Goal: Information Seeking & Learning: Learn about a topic

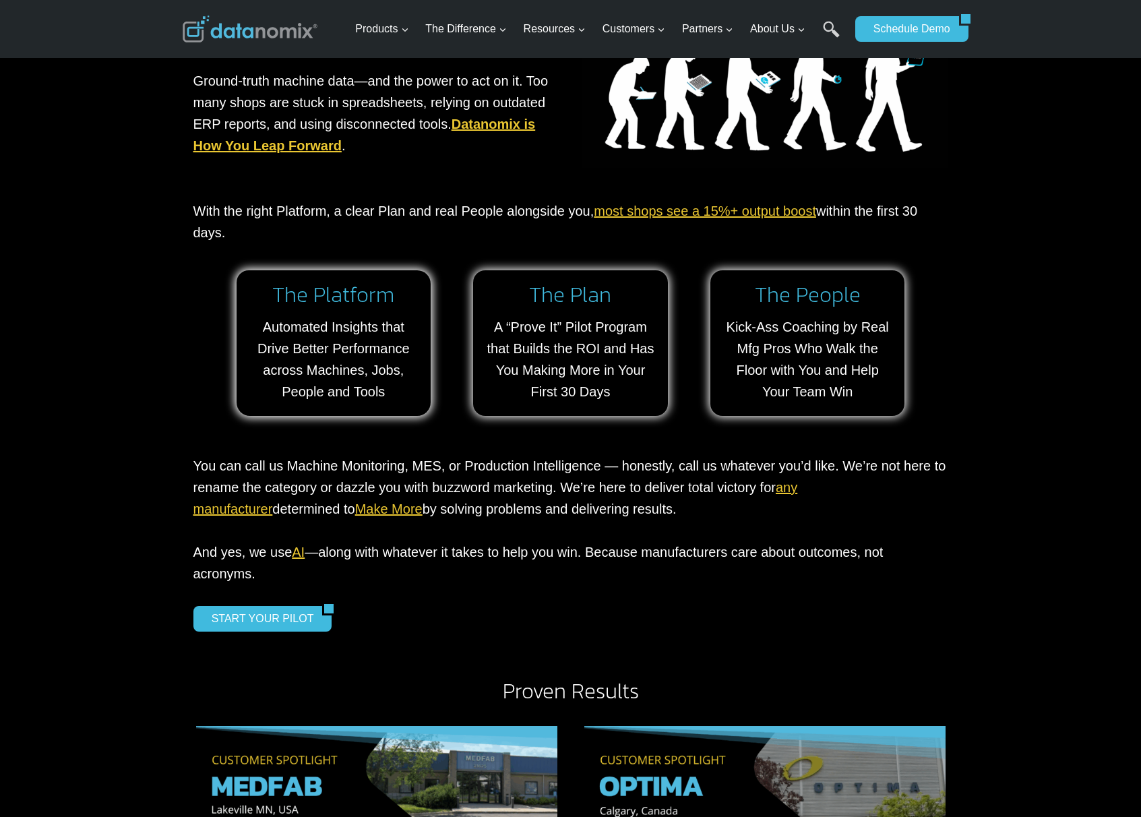
scroll to position [1177, 0]
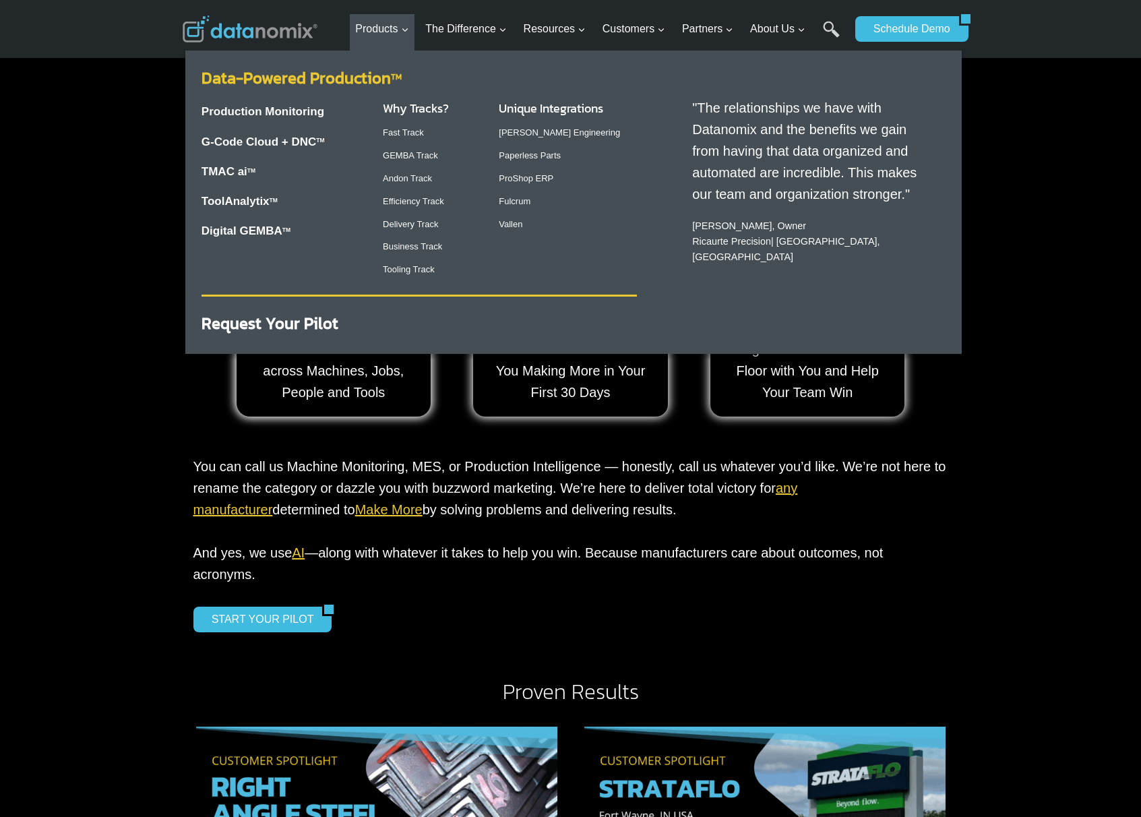
click at [319, 75] on link "Data-Powered Production TM" at bounding box center [302, 78] width 200 height 24
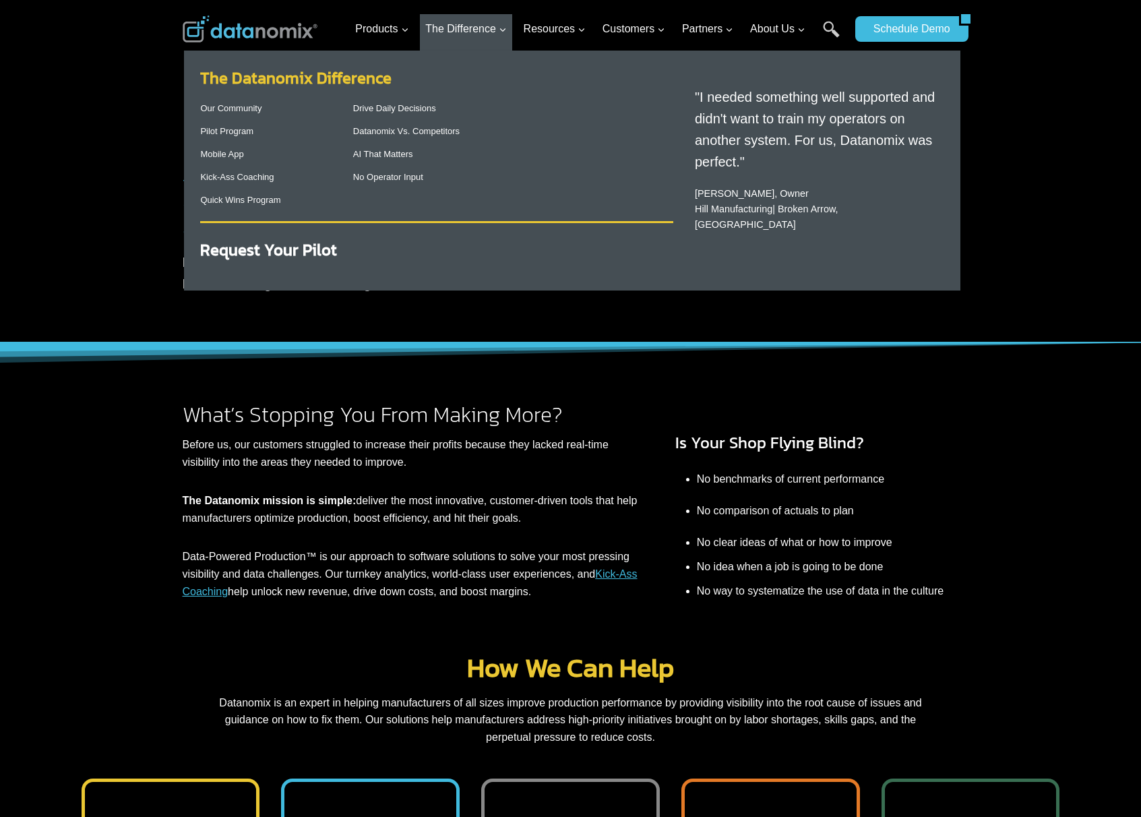
click at [380, 78] on link "The Datanomix Difference" at bounding box center [295, 78] width 191 height 24
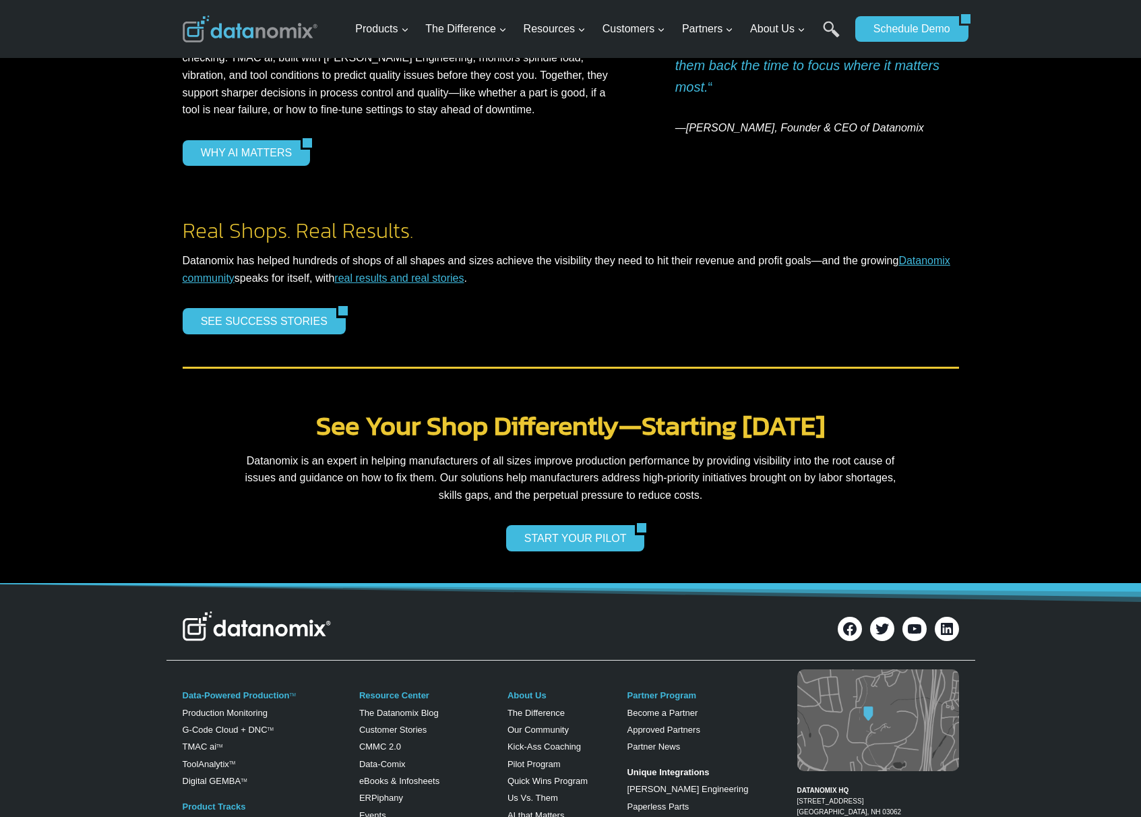
scroll to position [2636, 0]
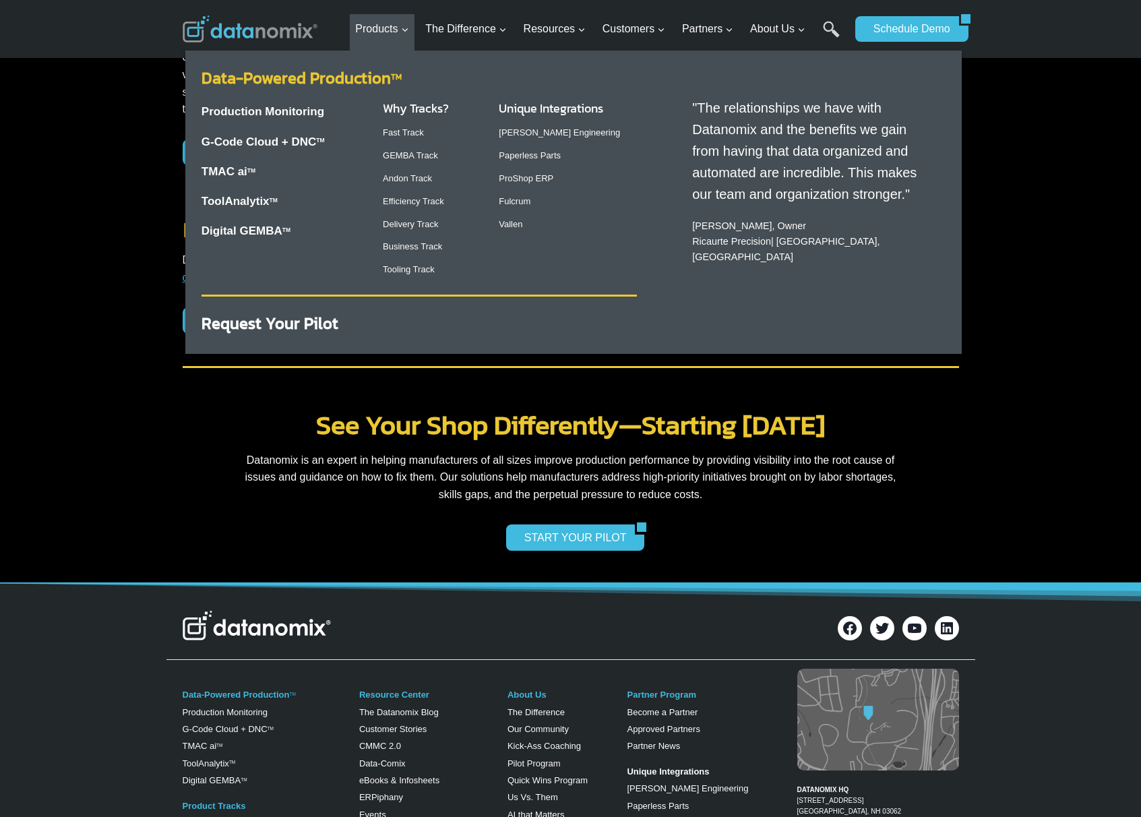
click at [324, 76] on link "Data-Powered Production TM" at bounding box center [302, 78] width 200 height 24
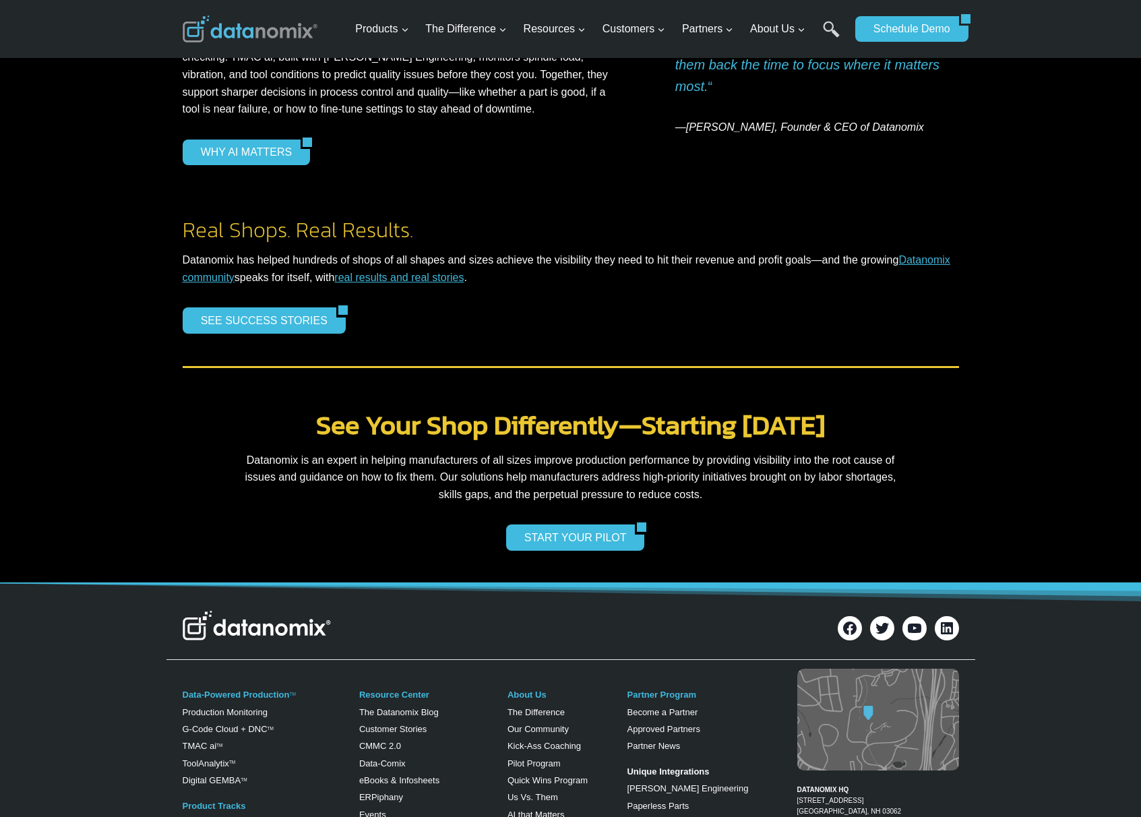
scroll to position [2635, 0]
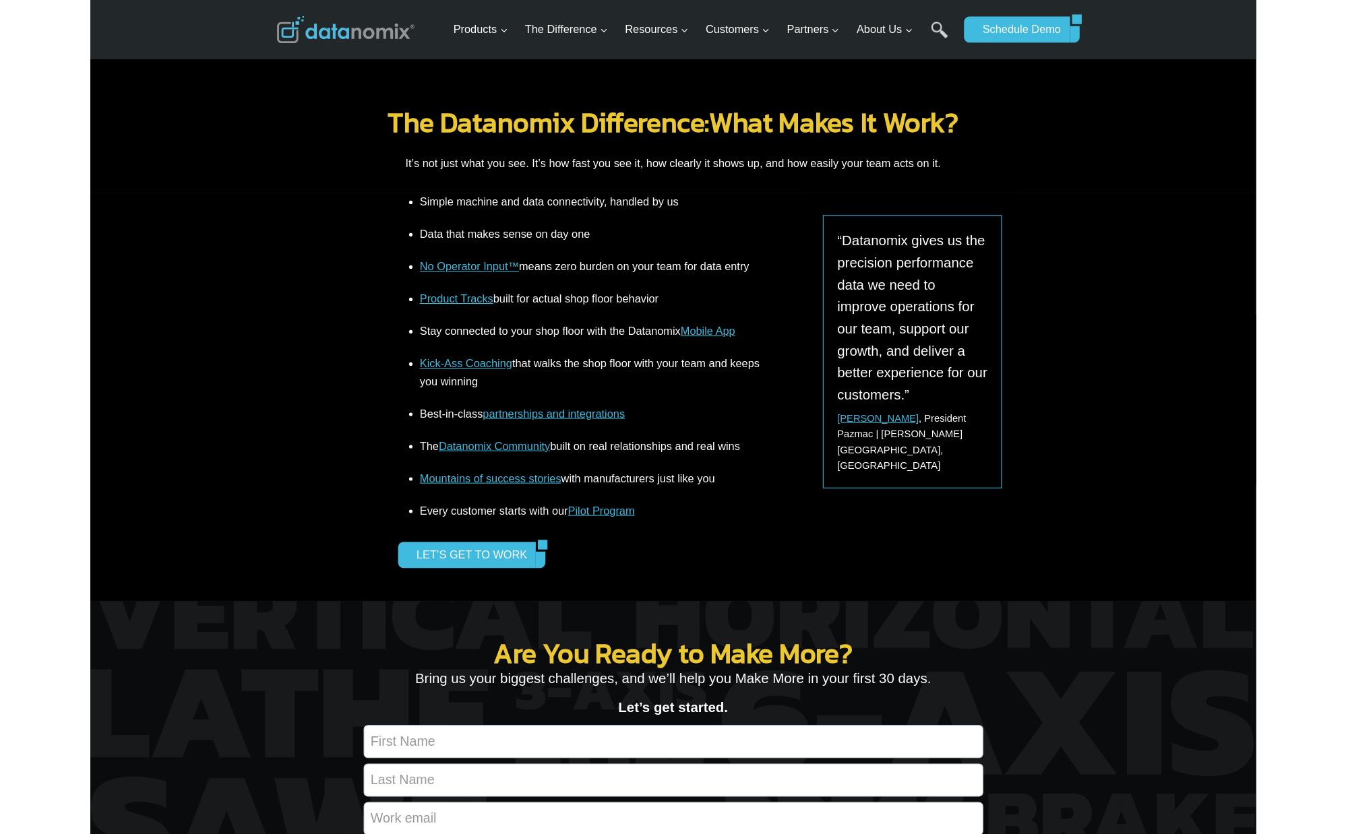
scroll to position [1290, 0]
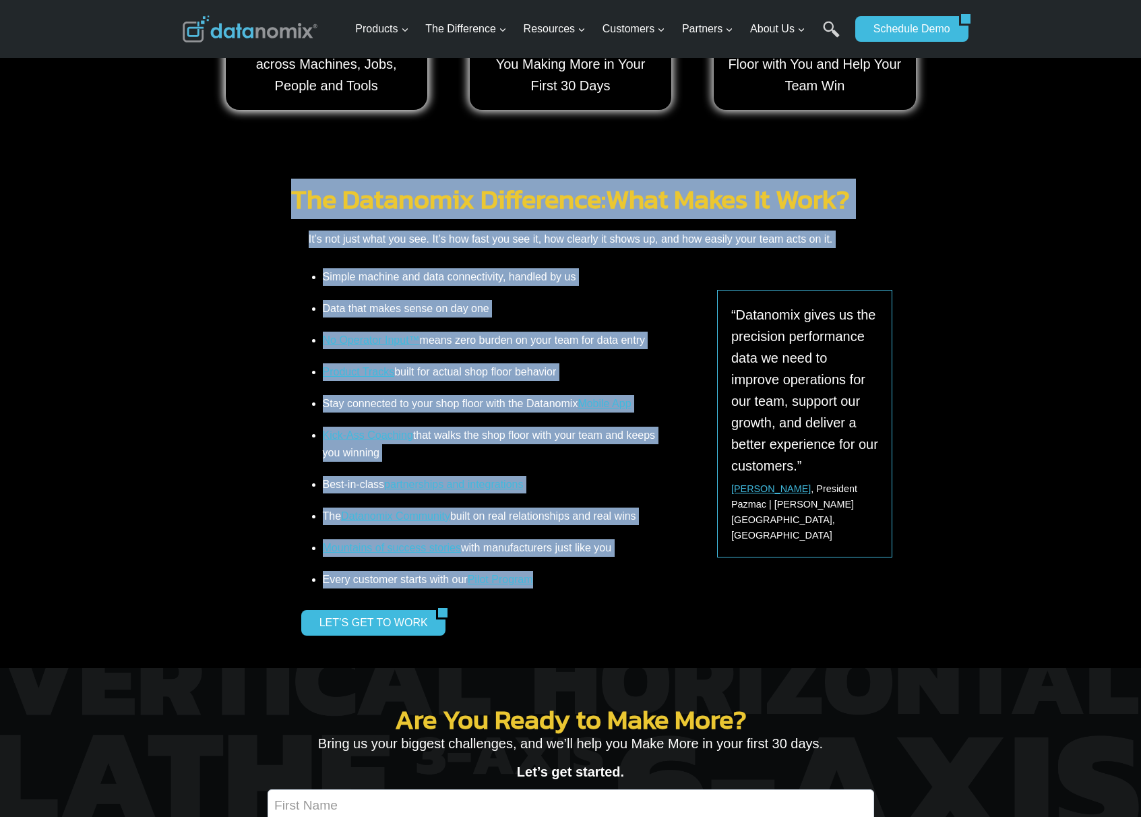
drag, startPoint x: 269, startPoint y: 197, endPoint x: 578, endPoint y: 585, distance: 496.4
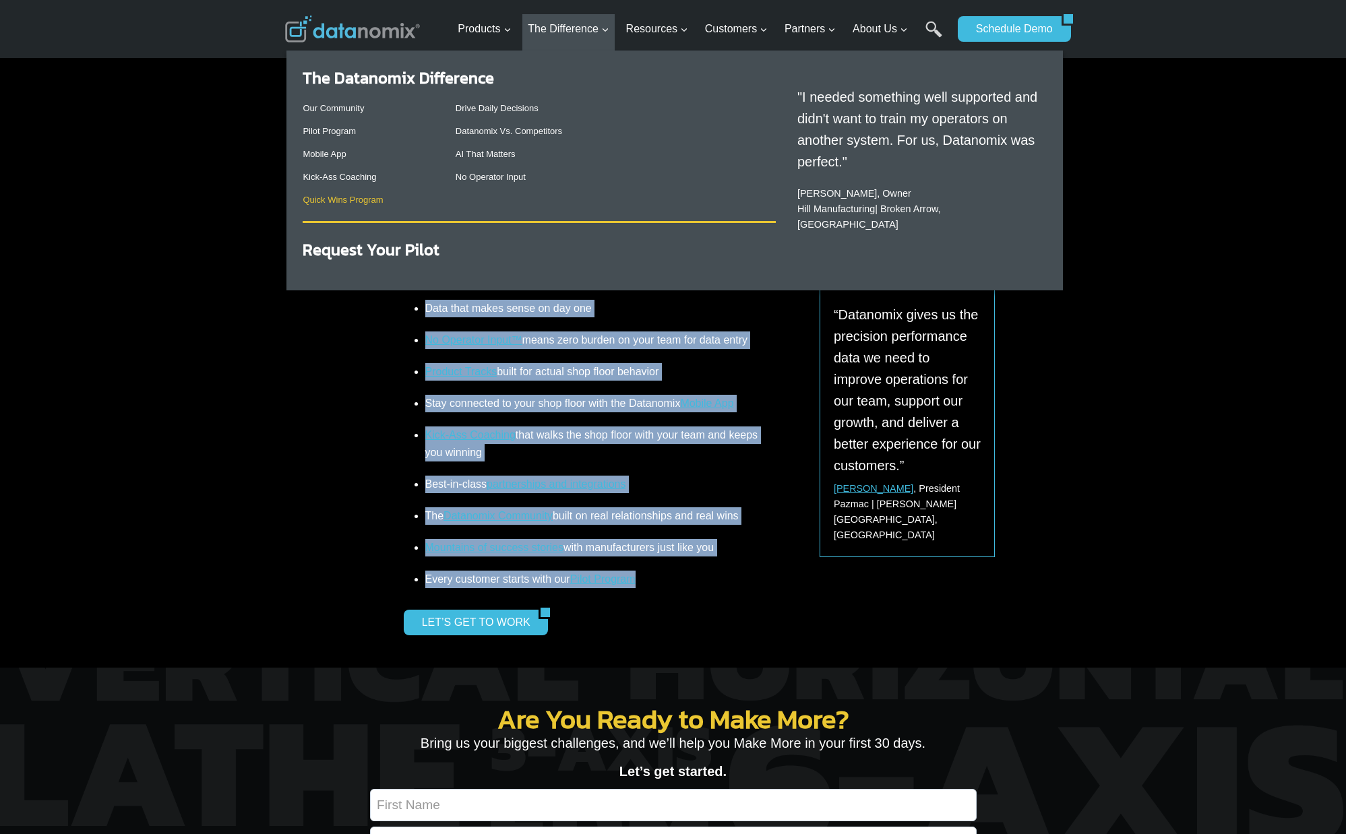
click at [364, 199] on link "Quick Wins Program" at bounding box center [343, 200] width 80 height 10
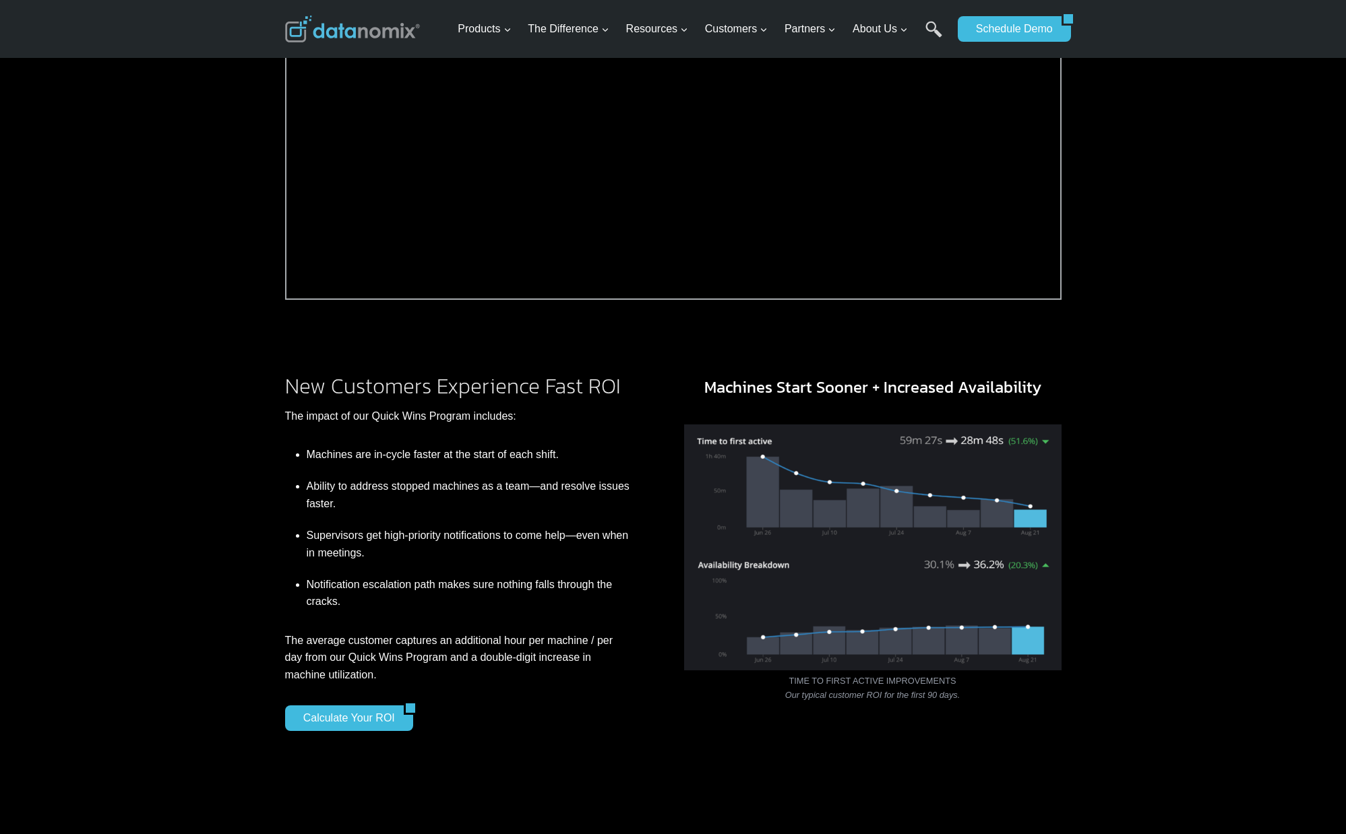
scroll to position [729, 0]
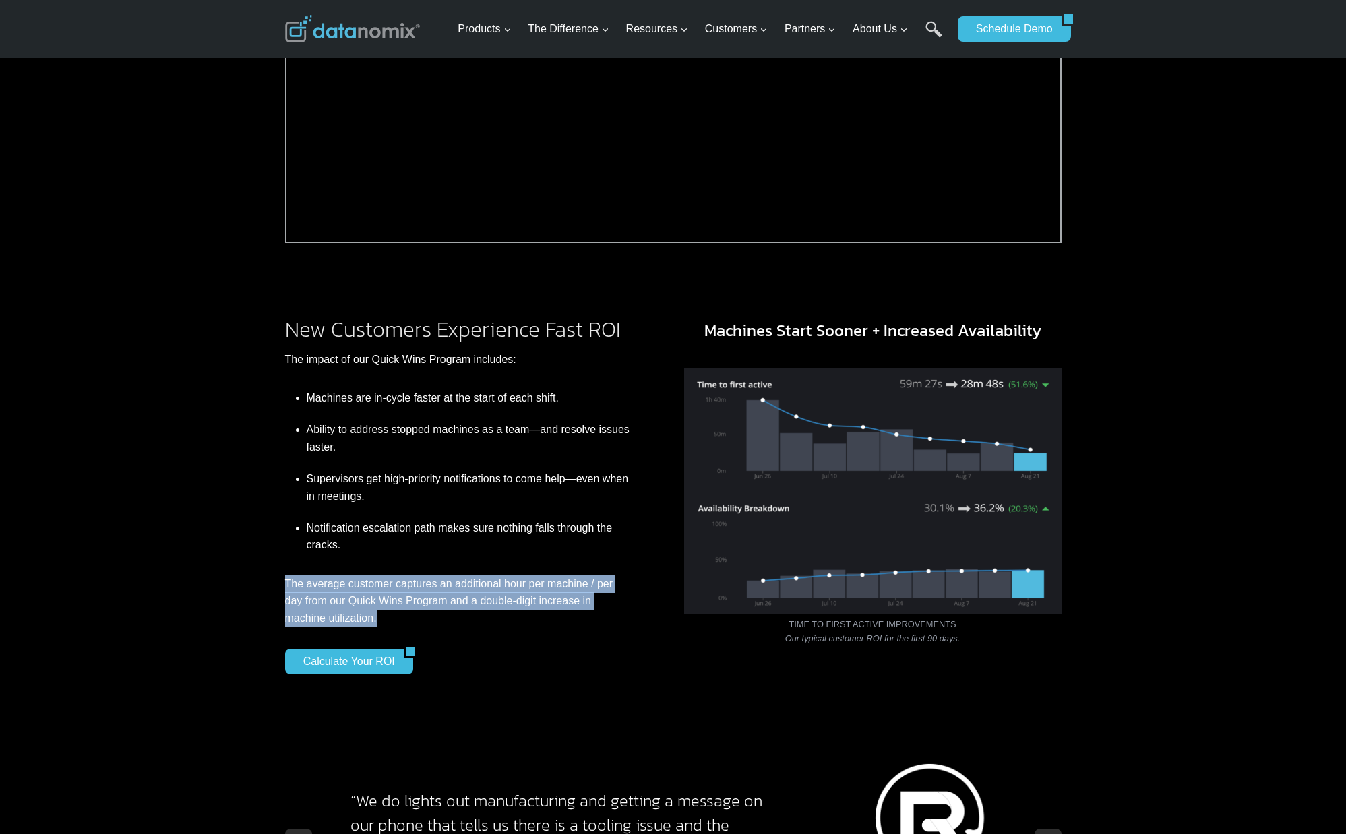
drag, startPoint x: 286, startPoint y: 591, endPoint x: 561, endPoint y: 629, distance: 277.6
click at [562, 627] on p "The average customer captures an additional hour per machine / per day from our…" at bounding box center [457, 602] width 345 height 52
click at [334, 671] on link "Calculate Your ROI" at bounding box center [344, 662] width 119 height 26
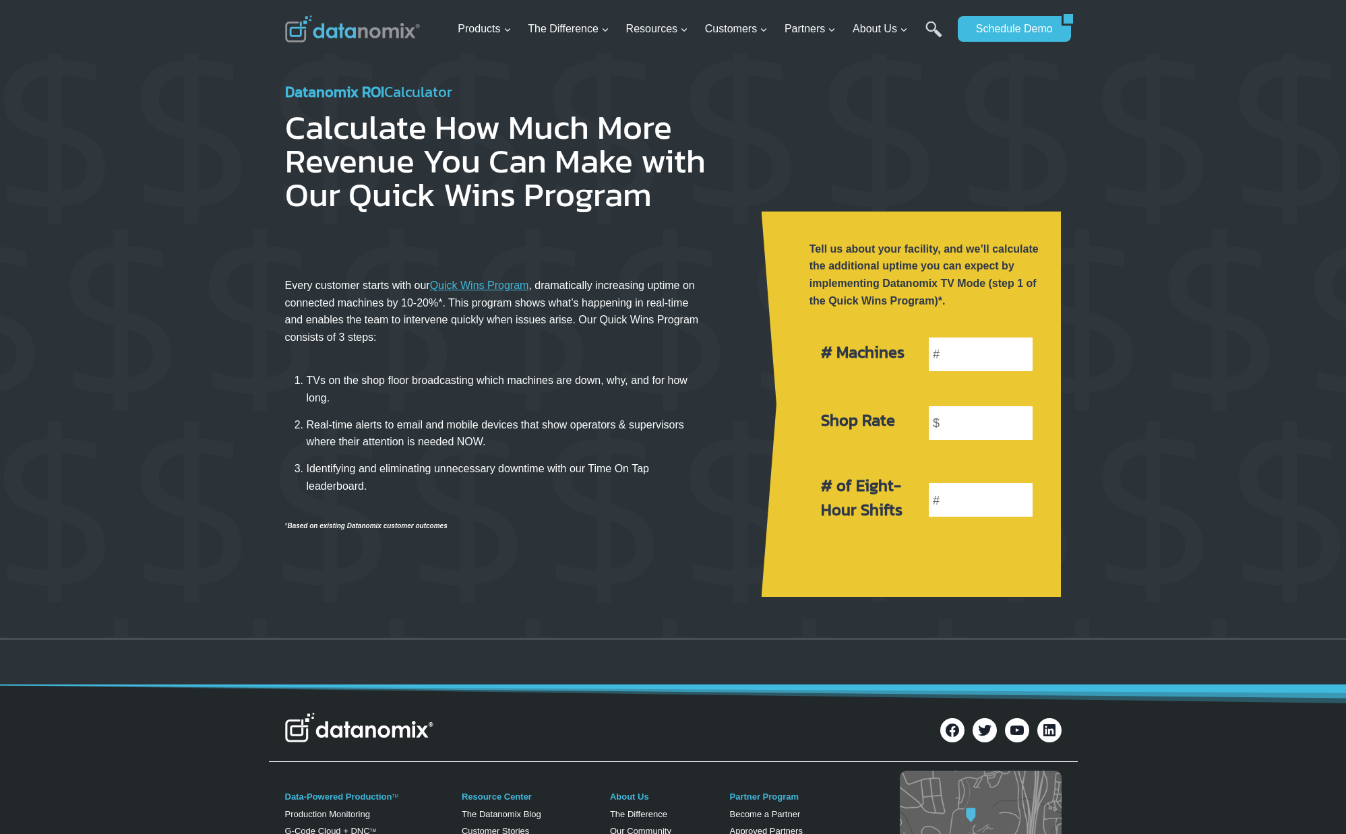
click at [615, 536] on div "Every customer starts with our Quick Wins Program , dramatically increasing upt…" at bounding box center [512, 405] width 455 height 386
click at [986, 346] on input "number" at bounding box center [980, 354] width 106 height 36
click at [979, 355] on input "number" at bounding box center [980, 354] width 106 height 36
type input "12"
click at [958, 427] on input "number" at bounding box center [980, 423] width 106 height 36
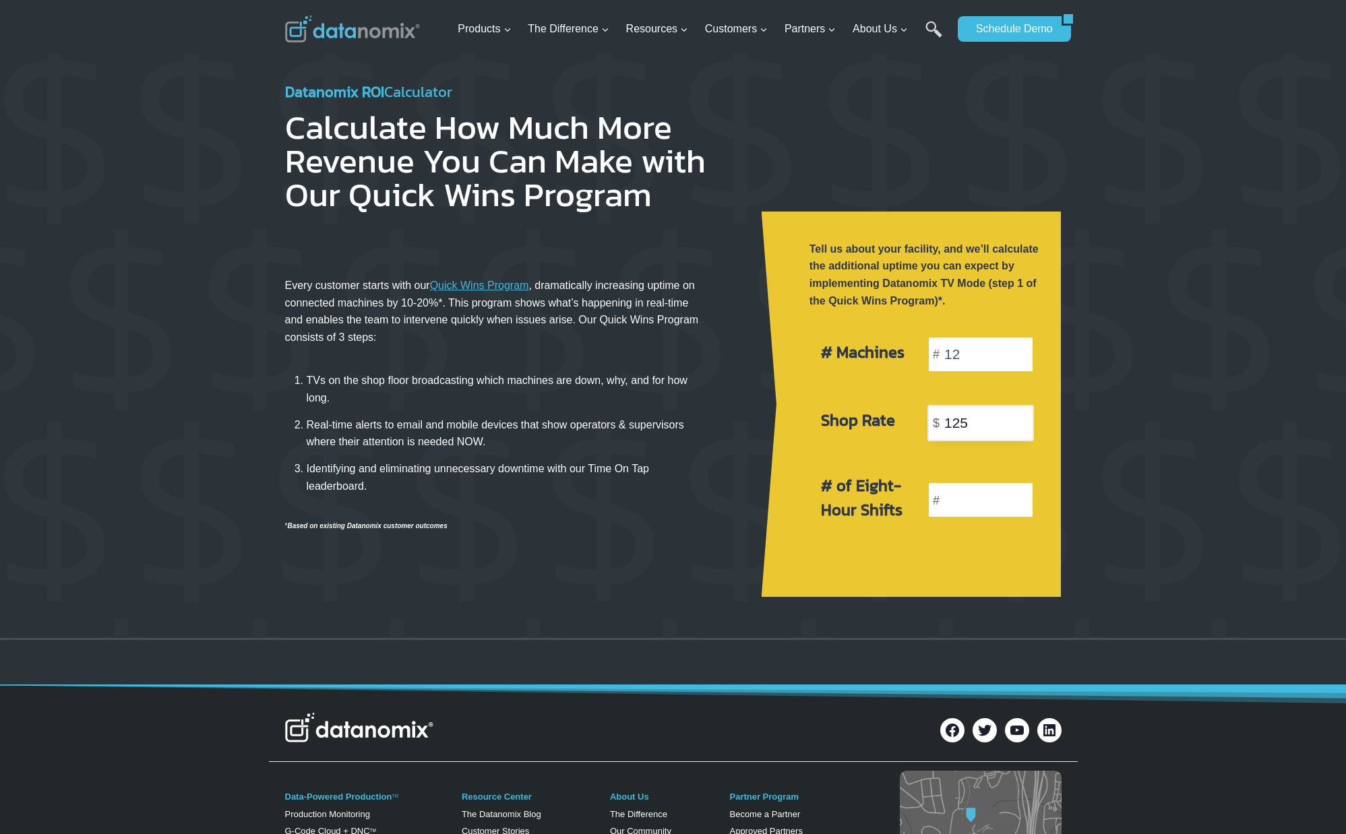
type input "125"
click at [961, 496] on input "number" at bounding box center [980, 500] width 106 height 36
type input "2"
click at [1128, 496] on div at bounding box center [673, 346] width 1346 height 584
click at [940, 566] on link "Calculate" at bounding box center [928, 563] width 72 height 26
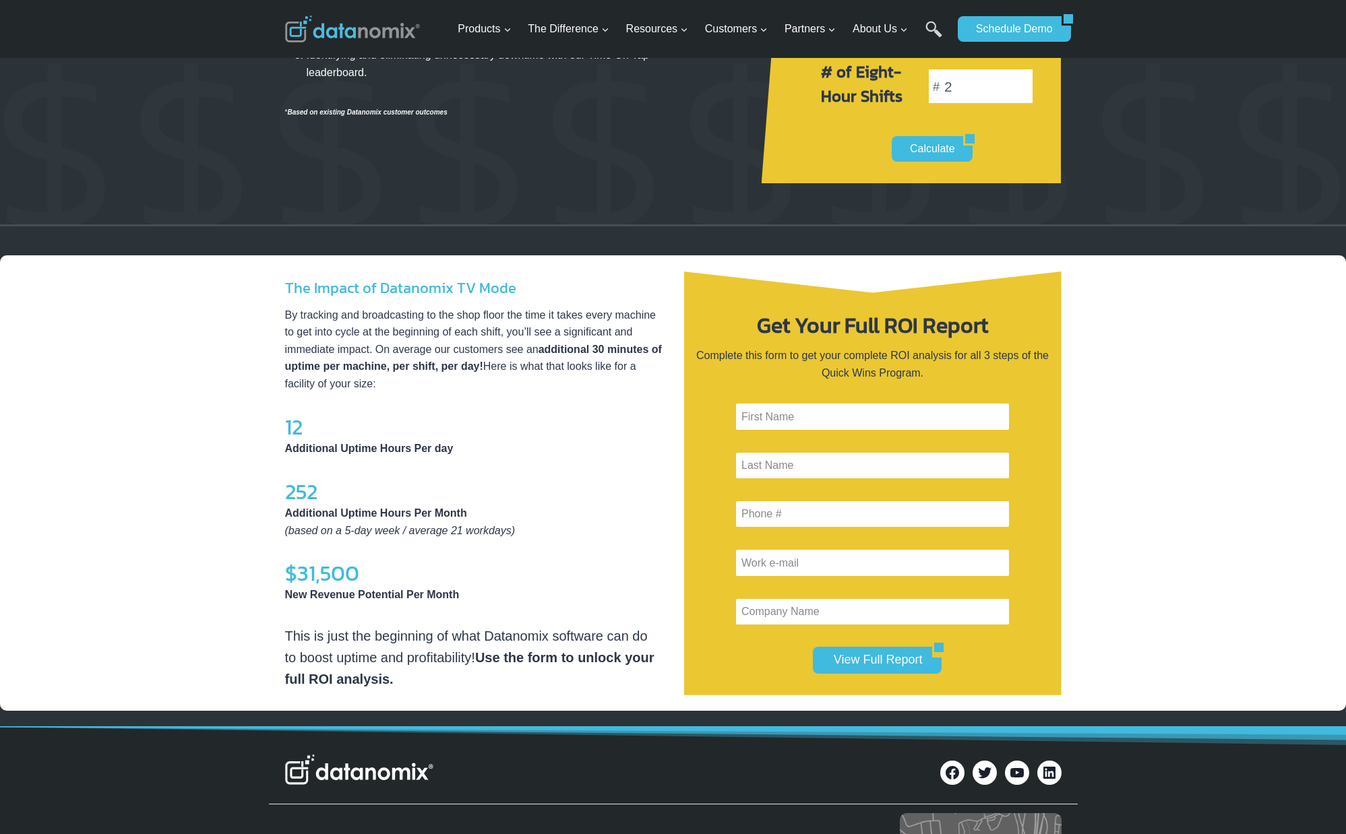
scroll to position [588, 0]
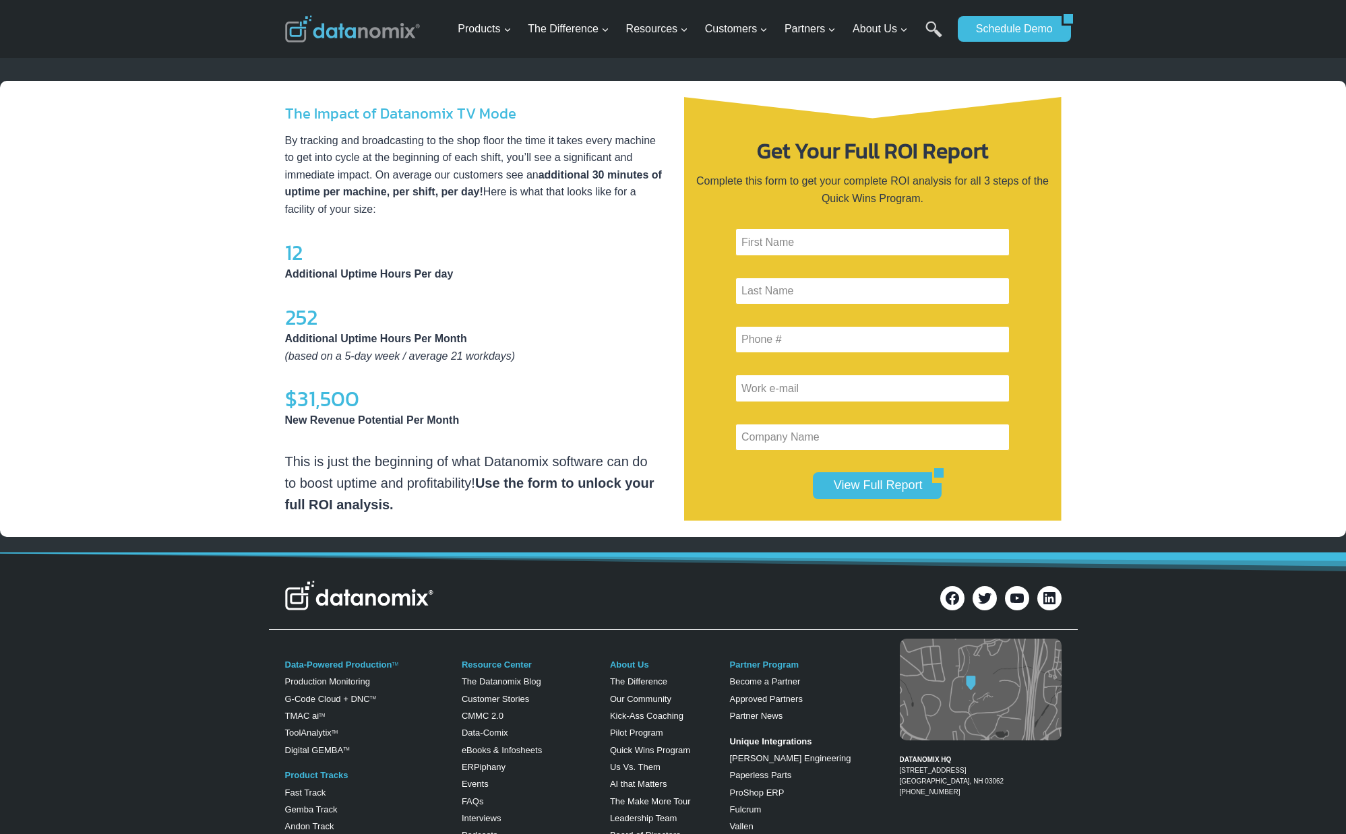
click at [452, 175] on p "By tracking and broadcasting to the shop floor the time it takes every machine …" at bounding box center [473, 175] width 377 height 86
click at [342, 191] on strong "30 minutes of uptime per machine, per shift, per day!" at bounding box center [473, 183] width 377 height 29
drag, startPoint x: 342, startPoint y: 193, endPoint x: 619, endPoint y: 194, distance: 277.0
click at [619, 194] on p "By tracking and broadcasting to the shop floor the time it takes every machine …" at bounding box center [473, 175] width 377 height 86
click at [339, 193] on strong "30 minutes of uptime per machine, per shift, per day!" at bounding box center [473, 183] width 377 height 29
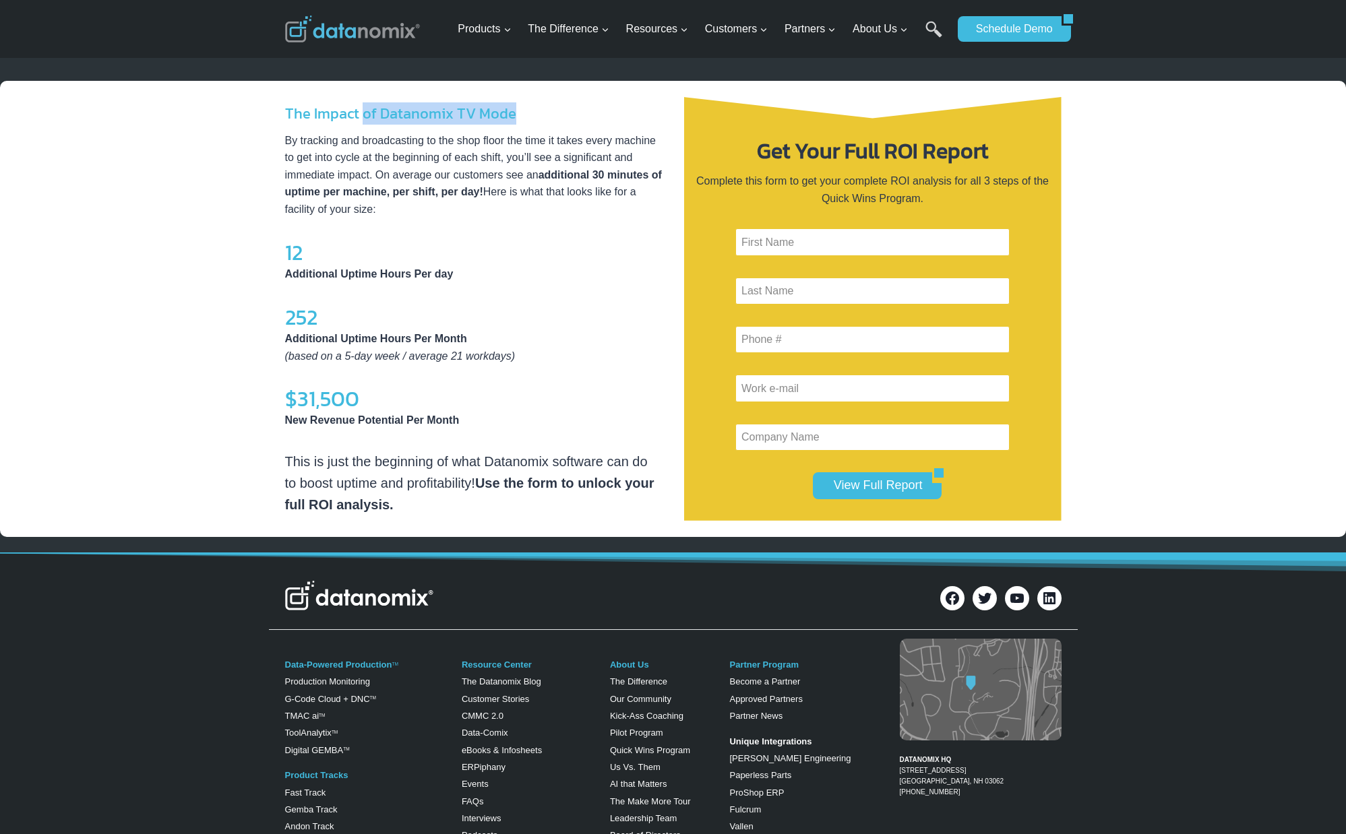
drag, startPoint x: 365, startPoint y: 116, endPoint x: 543, endPoint y: 115, distance: 177.3
click at [543, 114] on h4 "The Impact of Datanomix TV Mode" at bounding box center [473, 113] width 377 height 22
click at [483, 159] on p "By tracking and broadcasting to the shop floor the time it takes every machine …" at bounding box center [473, 175] width 377 height 86
drag, startPoint x: 309, startPoint y: 253, endPoint x: 362, endPoint y: 269, distance: 55.5
click at [362, 269] on div "The Impact of Datanomix TV Mode By tracking and broadcasting to the shop floor …" at bounding box center [473, 309] width 377 height 414
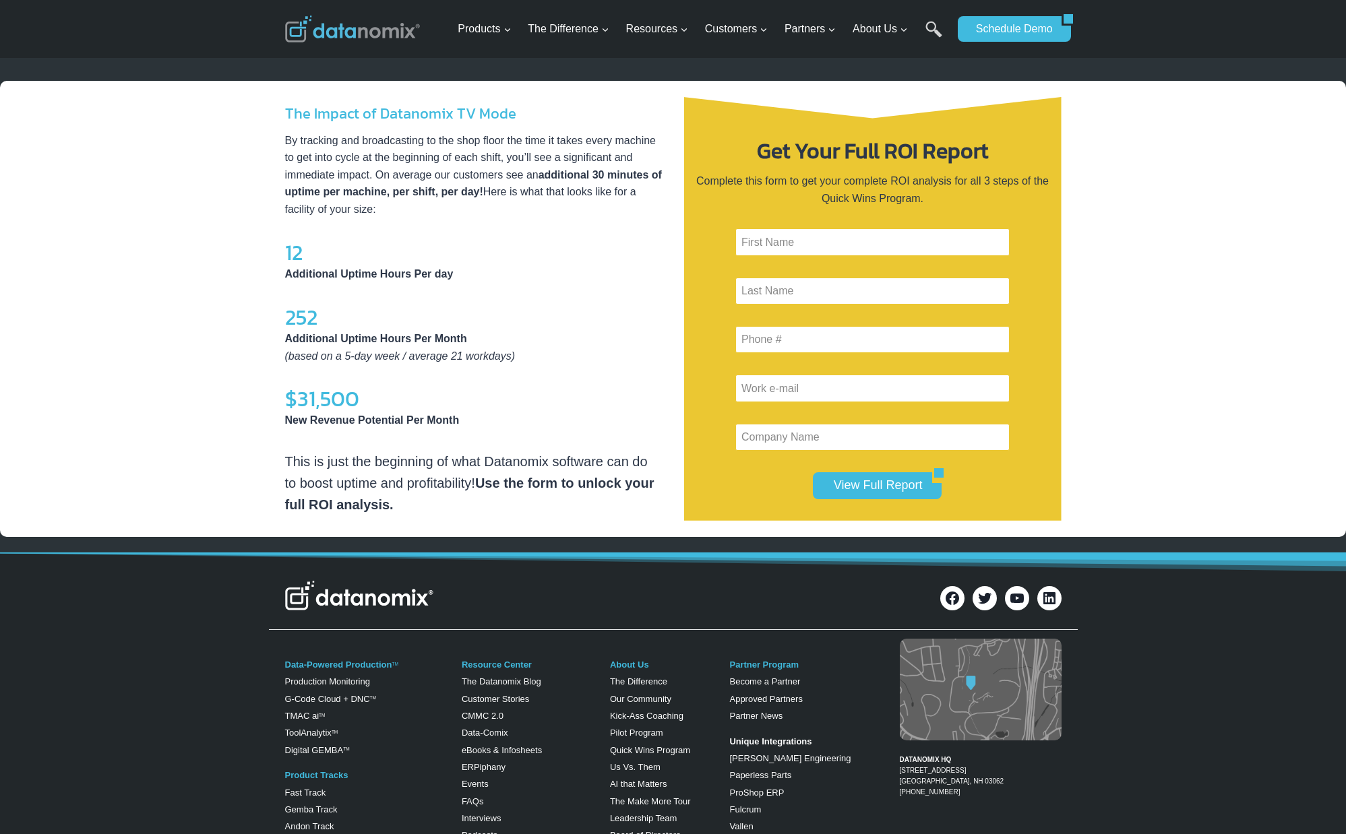
drag, startPoint x: 365, startPoint y: 272, endPoint x: 395, endPoint y: 275, distance: 29.8
click at [370, 272] on strong "Additional Uptime Hours Per day" at bounding box center [369, 273] width 168 height 11
click at [414, 276] on strong "Additional Uptime Hours Per day" at bounding box center [369, 273] width 168 height 11
drag, startPoint x: 414, startPoint y: 276, endPoint x: 296, endPoint y: 370, distance: 151.0
click at [414, 276] on strong "Additional Uptime Hours Per day" at bounding box center [369, 273] width 168 height 11
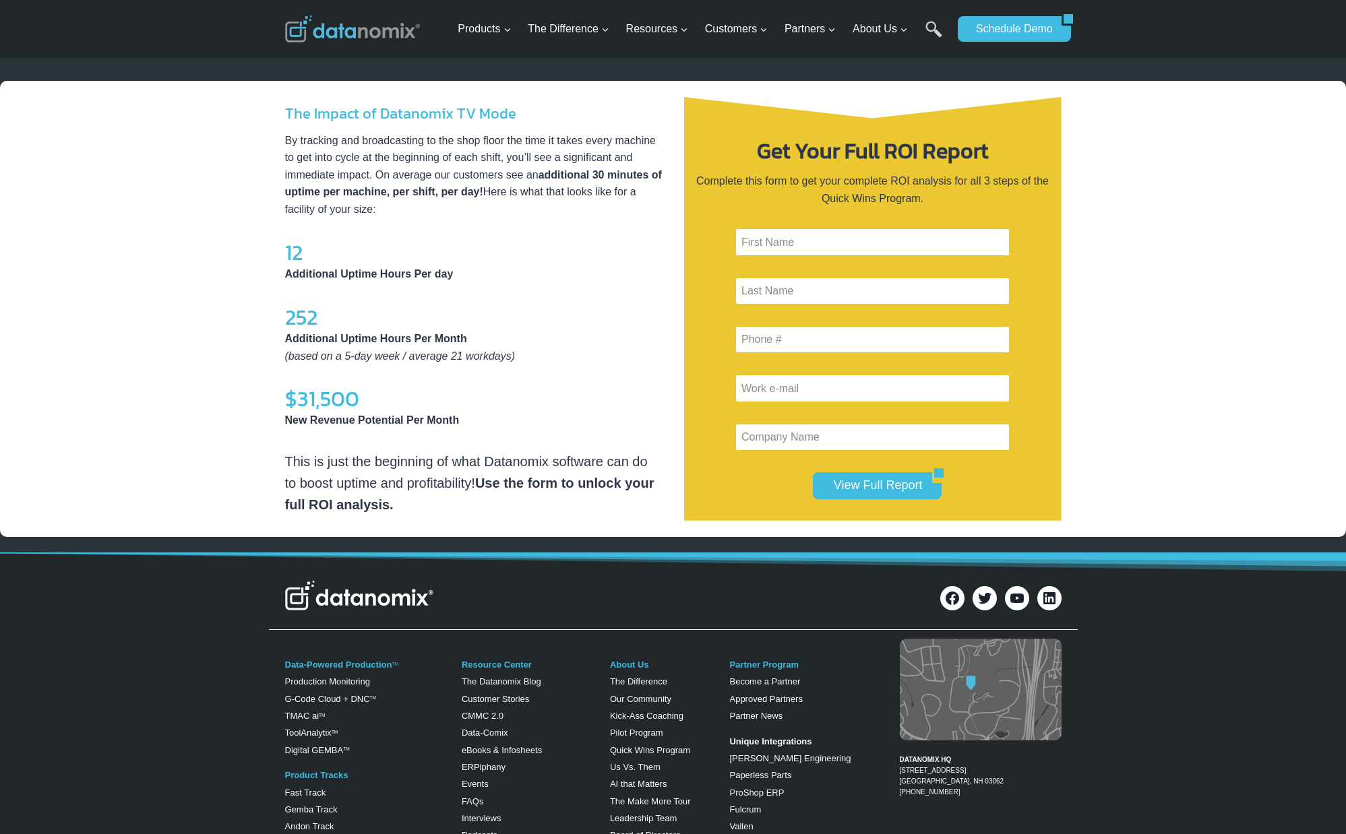
click at [296, 370] on div "The Impact of Datanomix TV Mode By tracking and broadcasting to the shop floor …" at bounding box center [473, 309] width 377 height 414
drag, startPoint x: 290, startPoint y: 319, endPoint x: 473, endPoint y: 347, distance: 185.4
click at [473, 347] on div "The Impact of Datanomix TV Mode By tracking and broadcasting to the shop floor …" at bounding box center [673, 309] width 809 height 456
click at [802, 237] on input "Contact form" at bounding box center [872, 241] width 274 height 27
type input "Lisa"
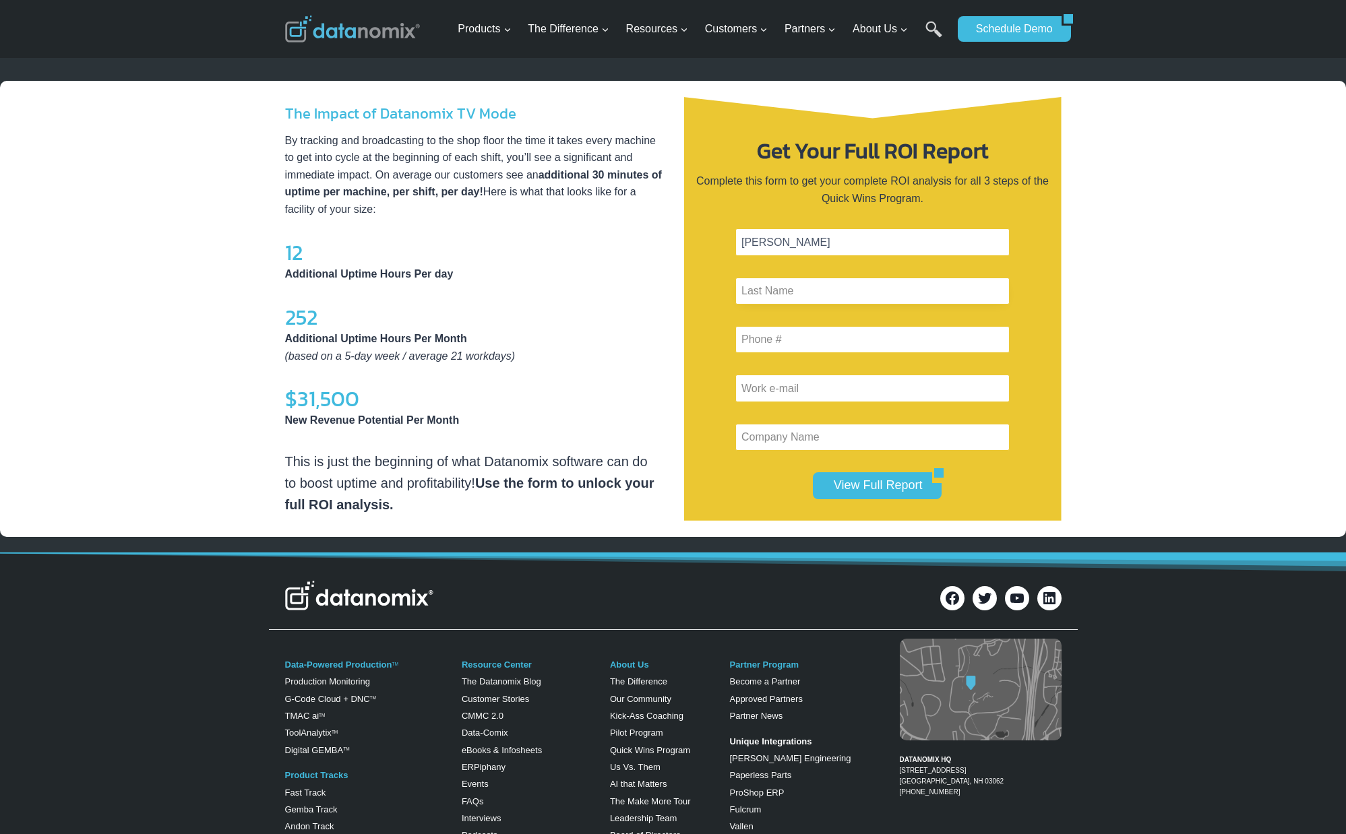
click at [805, 299] on input "Contact form" at bounding box center [872, 291] width 274 height 27
type input "saunders"
click at [805, 328] on input "Contact form" at bounding box center [872, 339] width 274 height 27
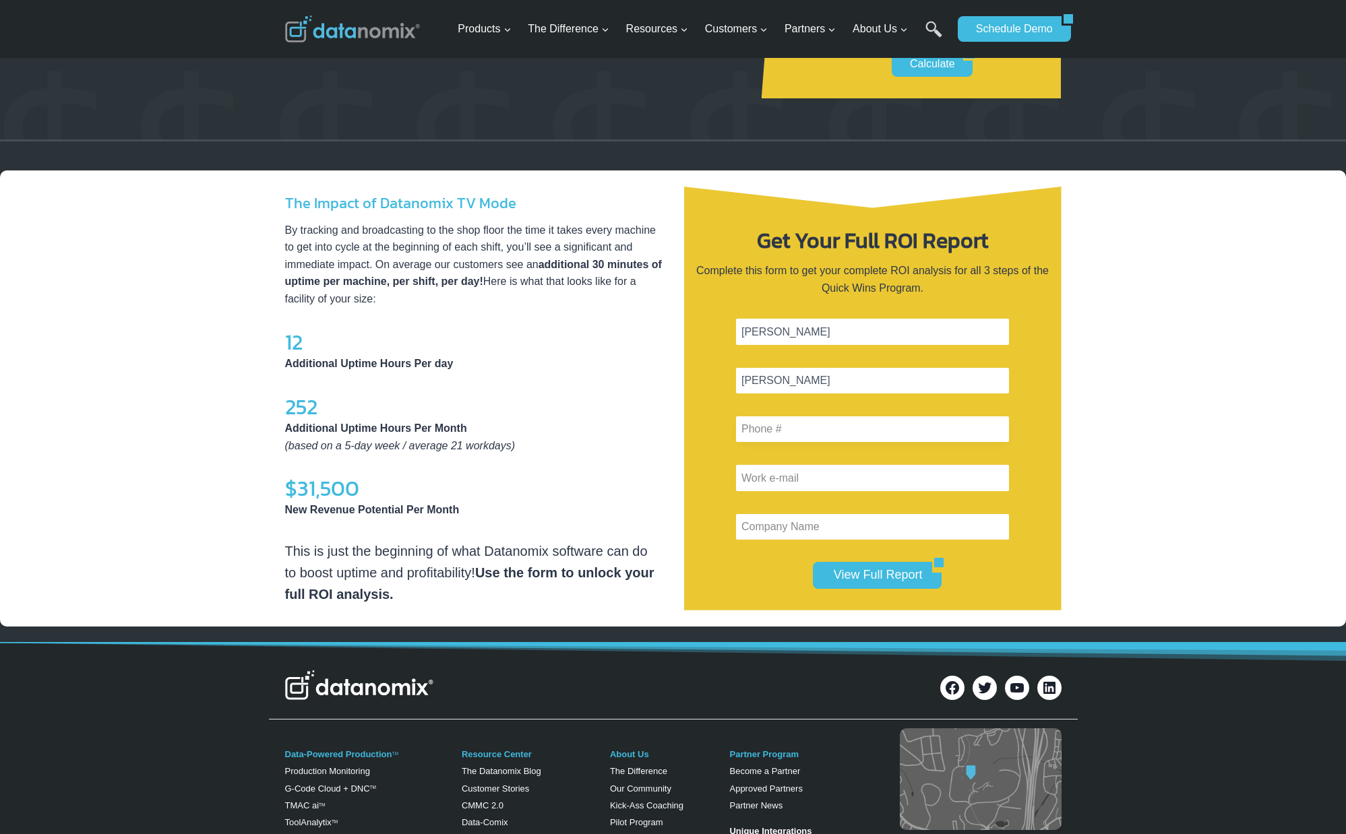
scroll to position [477, 0]
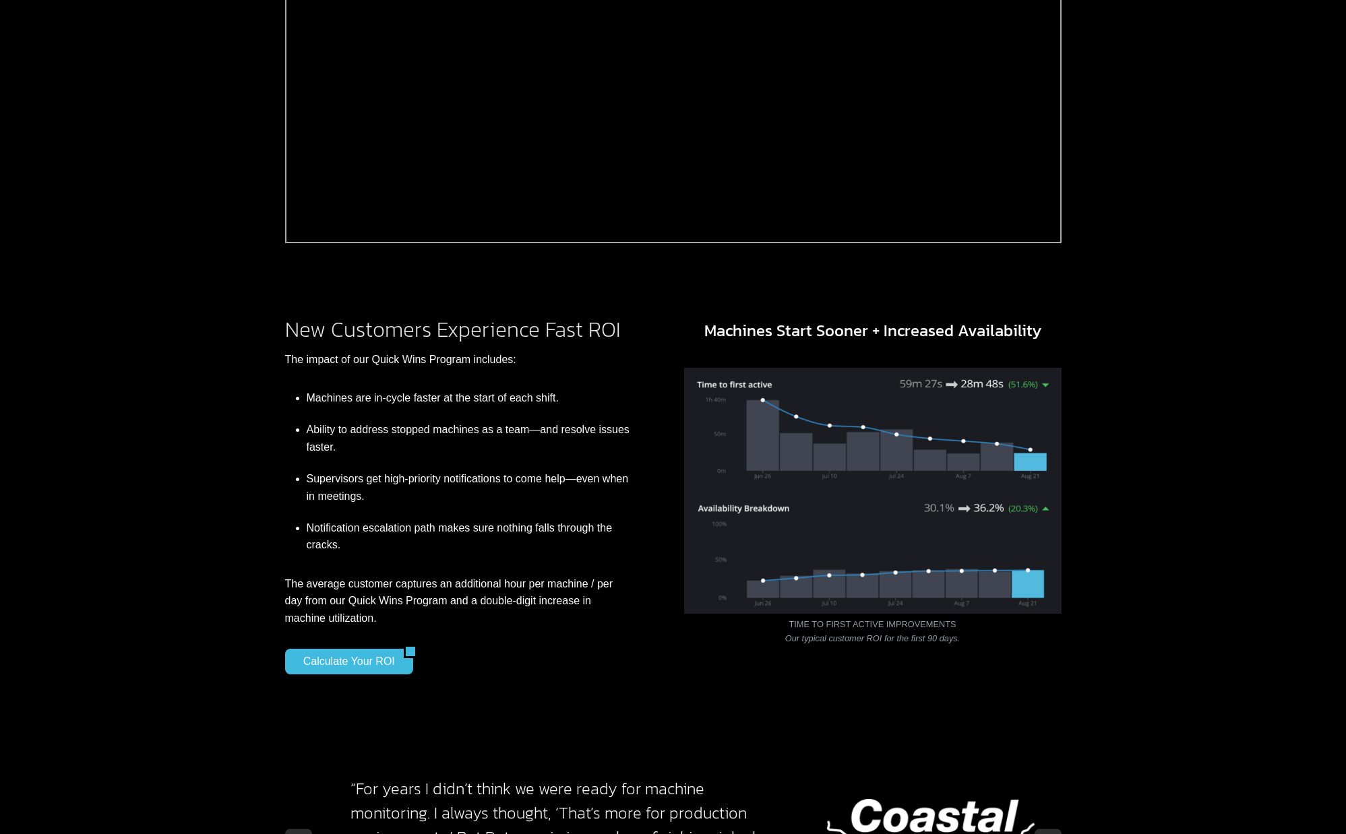
drag, startPoint x: 522, startPoint y: 585, endPoint x: 501, endPoint y: 586, distance: 20.9
click at [522, 585] on p "The average customer captures an additional hour per machine / per day from our…" at bounding box center [457, 602] width 345 height 52
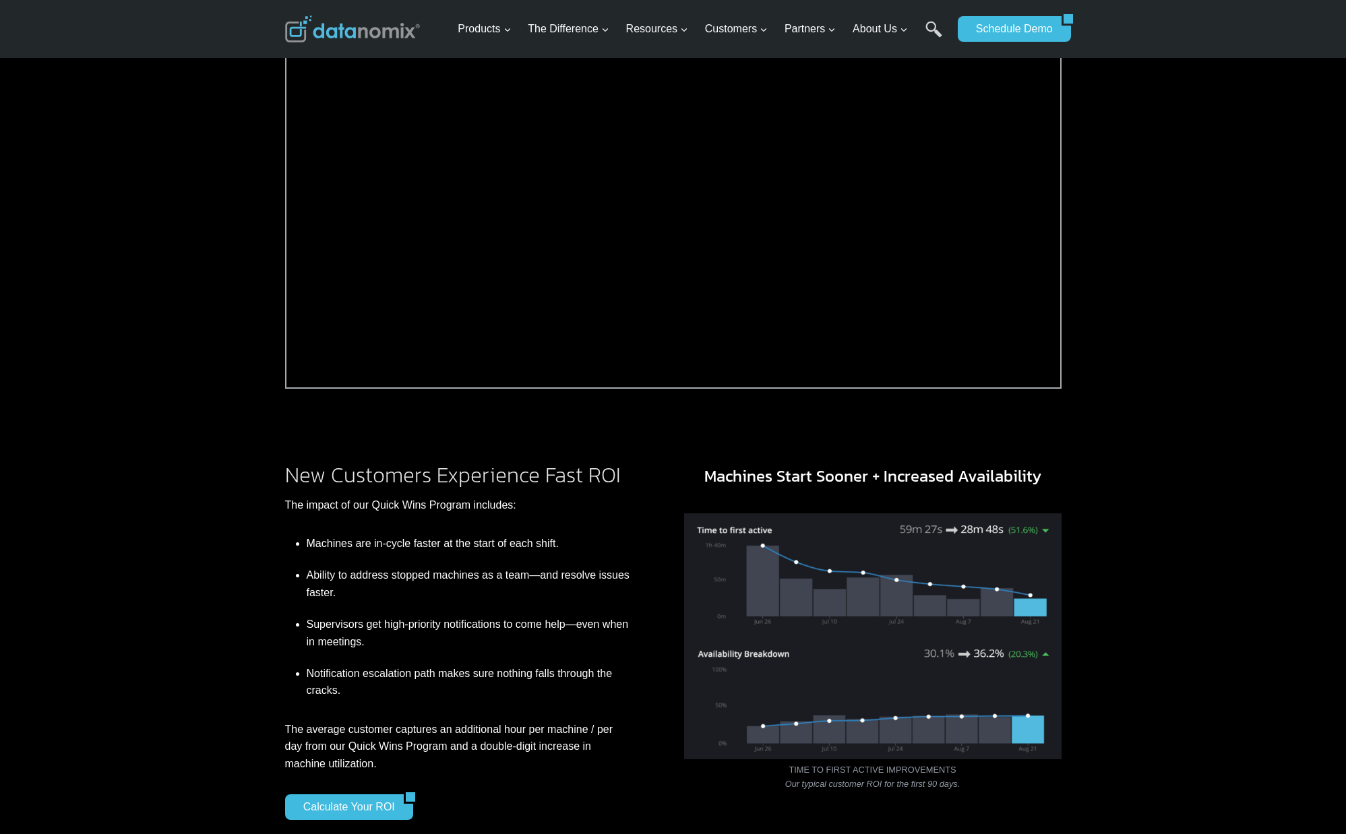
scroll to position [586, 0]
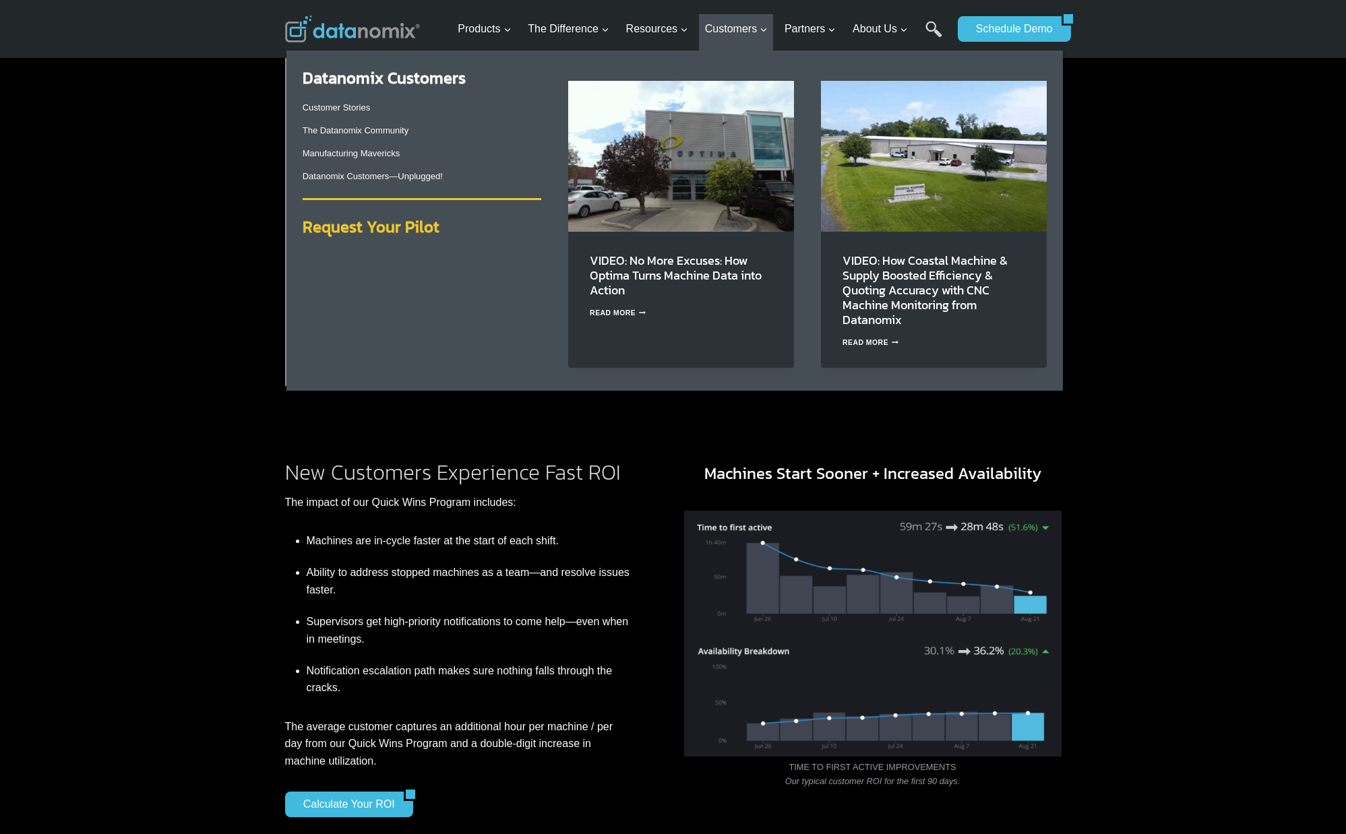
click at [377, 229] on strong "Request Your Pilot" at bounding box center [371, 227] width 137 height 24
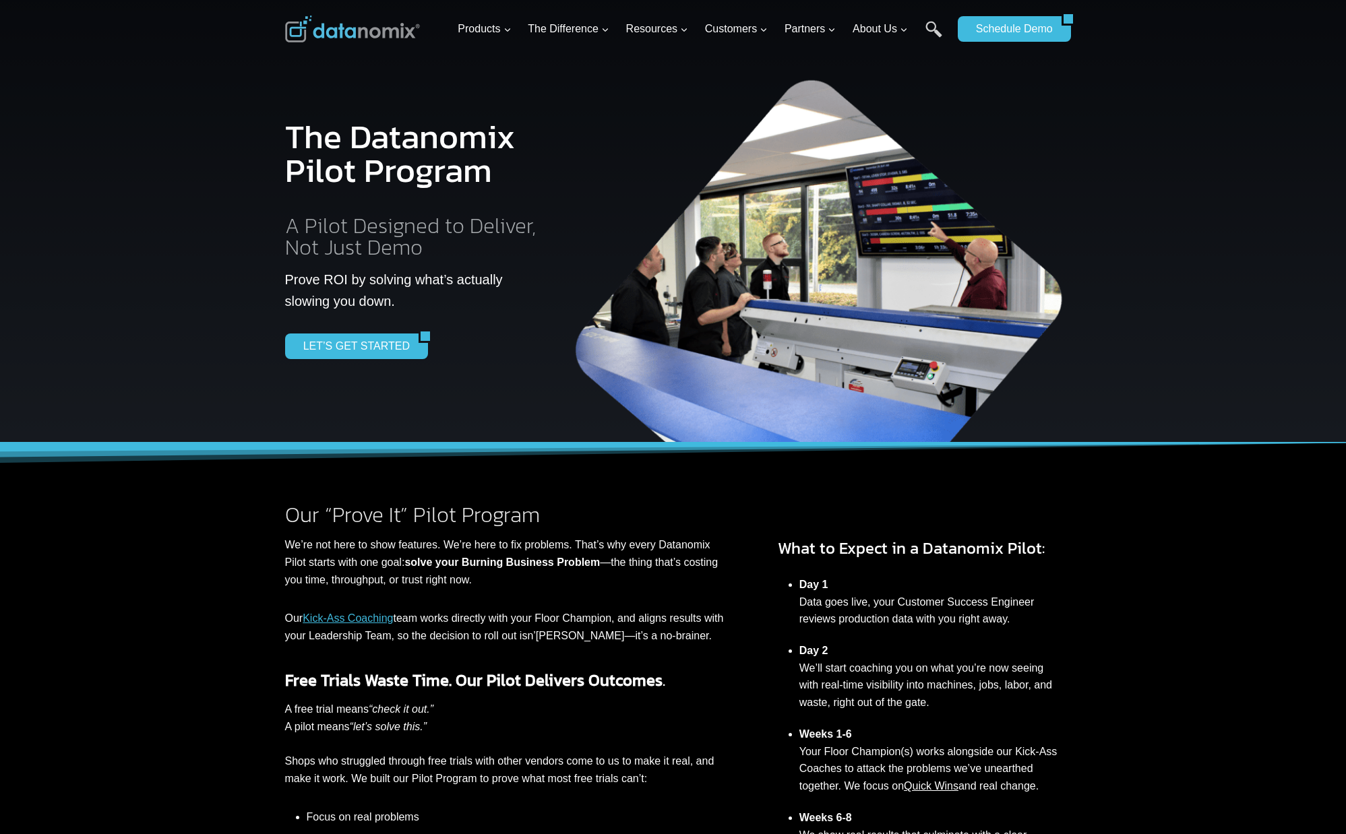
click at [1212, 698] on div "Our “Prove It” Pilot Program We’re not here to show features. We’re here to fix…" at bounding box center [673, 670] width 1346 height 454
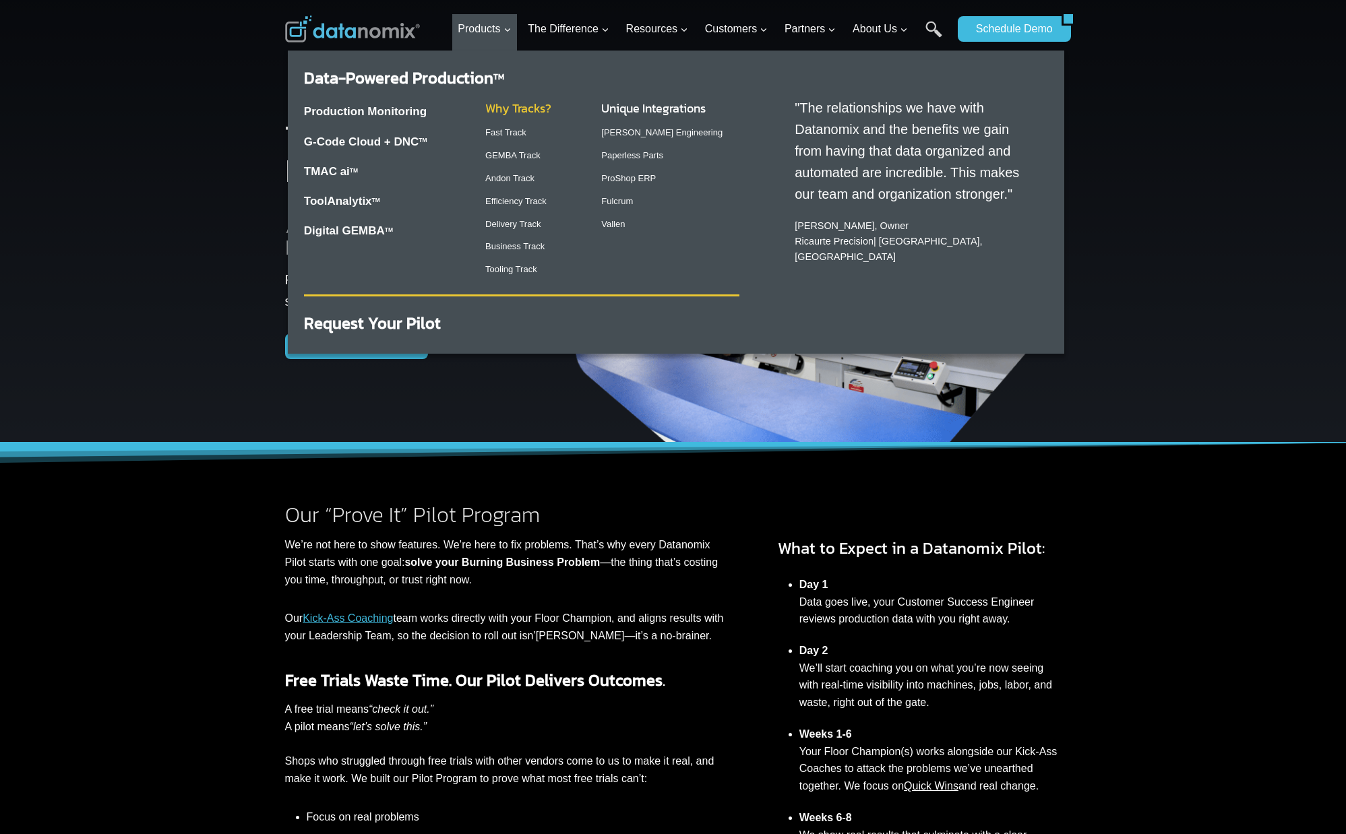
click at [520, 109] on link "Why Tracks?" at bounding box center [518, 108] width 66 height 18
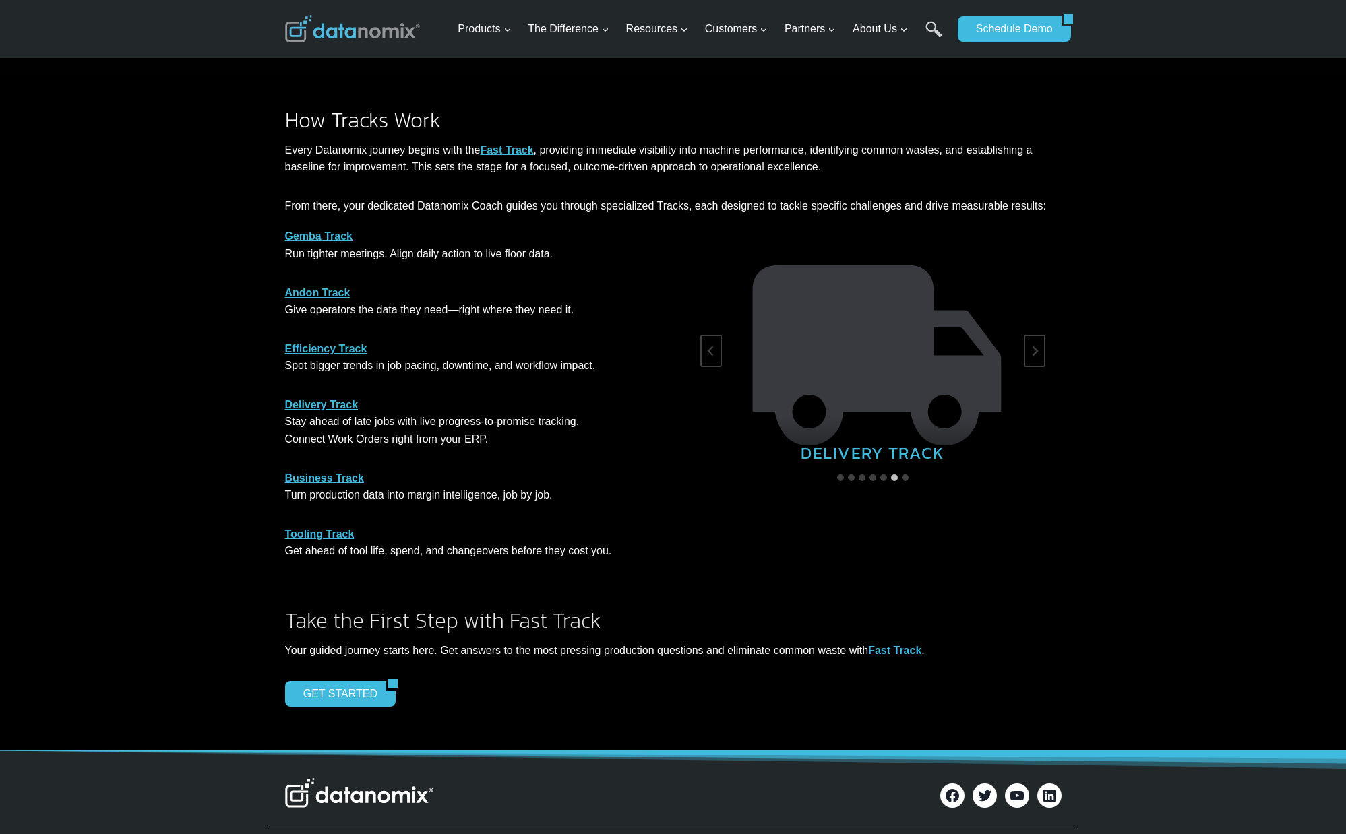
click at [339, 38] on img at bounding box center [352, 29] width 135 height 27
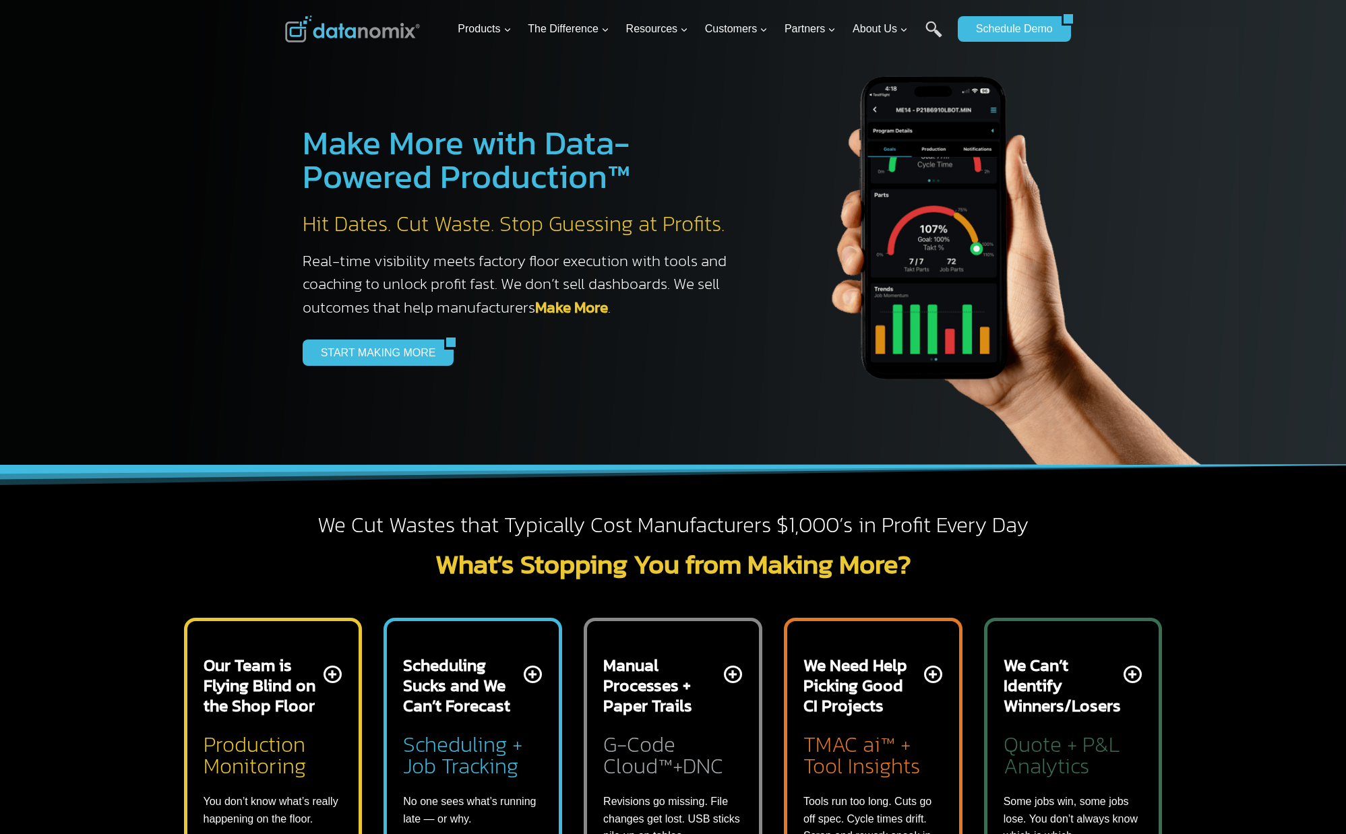
click at [192, 416] on div at bounding box center [673, 232] width 1346 height 465
